Goal: Task Accomplishment & Management: Manage account settings

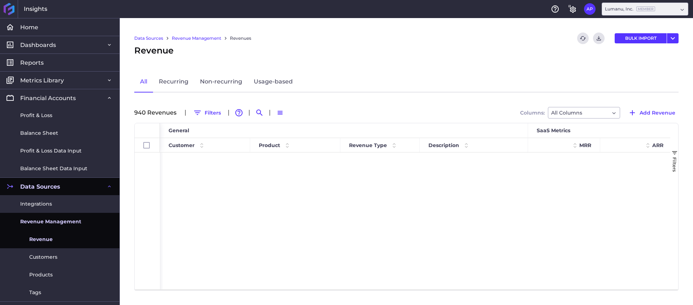
scroll to position [15849, 0]
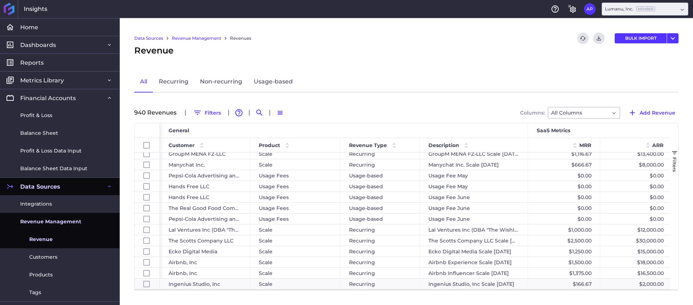
click at [63, 241] on link "Revenue" at bounding box center [59, 239] width 119 height 18
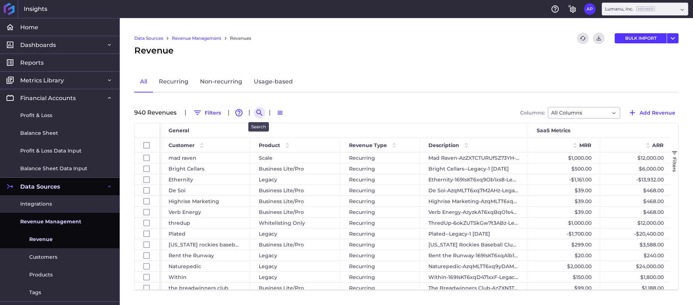
click at [256, 113] on icon "Search by" at bounding box center [259, 112] width 9 height 9
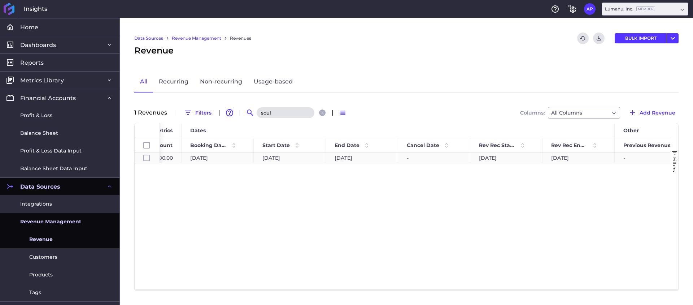
type input "soul"
click at [423, 156] on div "-" at bounding box center [434, 157] width 72 height 10
checkbox input "true"
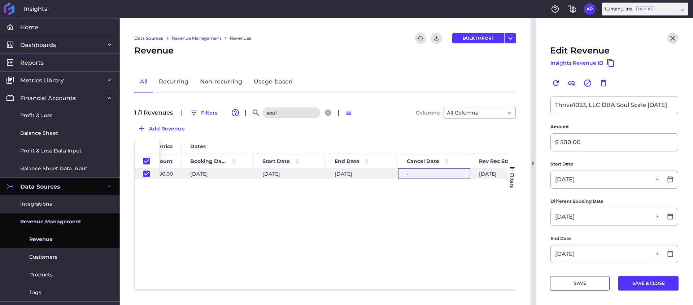
scroll to position [172, 0]
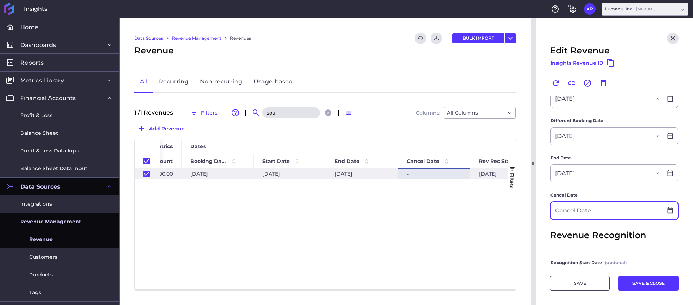
click at [601, 211] on input at bounding box center [607, 210] width 112 height 17
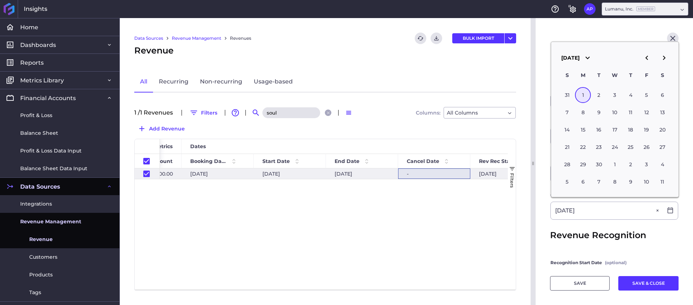
type input "[DATE]"
click at [627, 249] on form "Customer Thrive1023, LLC DBA Soul Thrive1023, LLC DBA Soul Product Scale Scale …" at bounding box center [614, 139] width 128 height 430
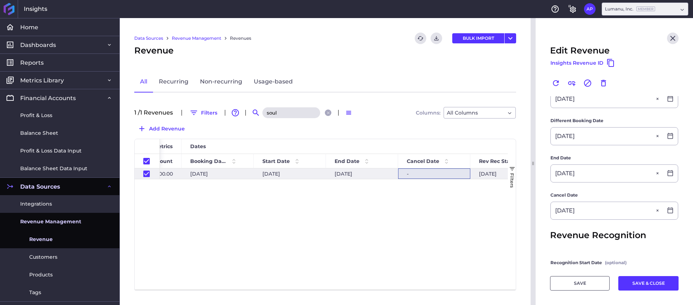
click at [575, 283] on button "SAVE" at bounding box center [580, 283] width 60 height 14
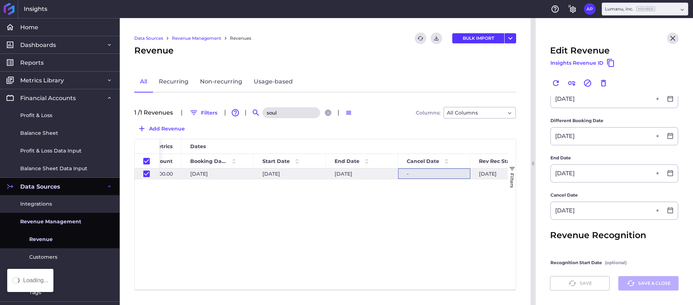
checkbox input "true"
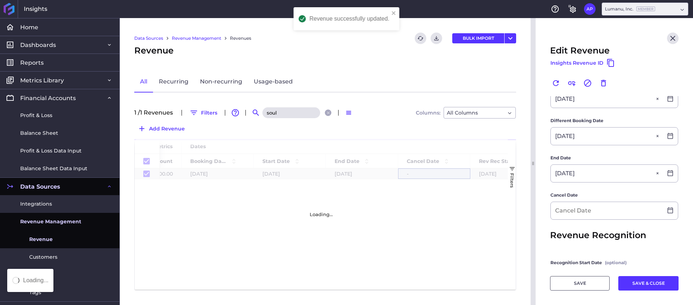
checkbox input "true"
type input "[DATE]"
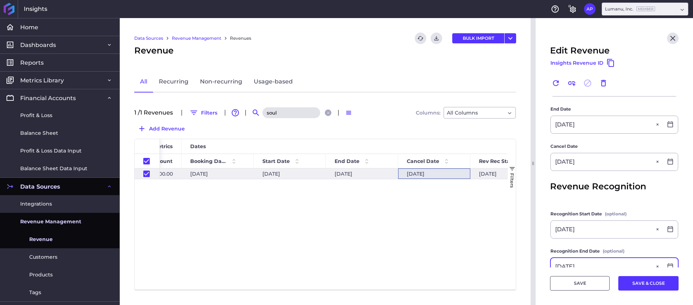
scroll to position [213, 0]
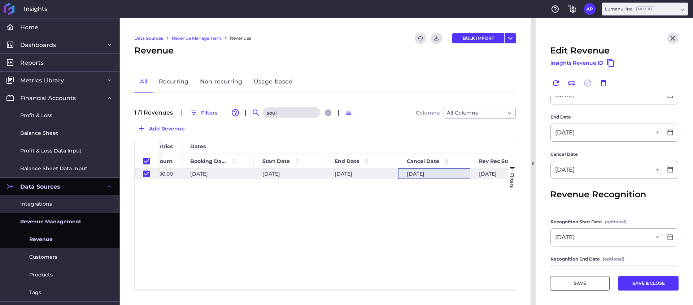
click at [388, 241] on div "$6,000.00 $500.00 [DATE] [DATE] [DATE] [DATE] [DATE] [DATE]" at bounding box center [334, 228] width 348 height 121
